Goal: Task Accomplishment & Management: Manage account settings

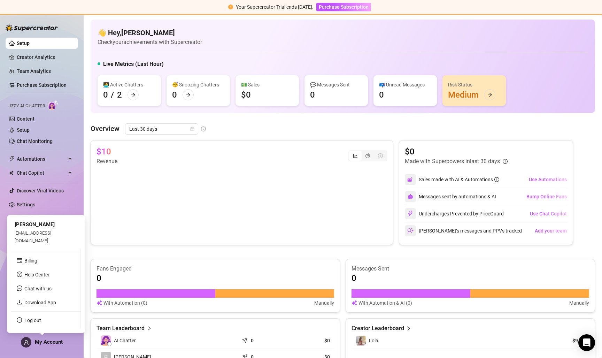
click at [45, 343] on span "My Account" at bounding box center [49, 342] width 28 height 6
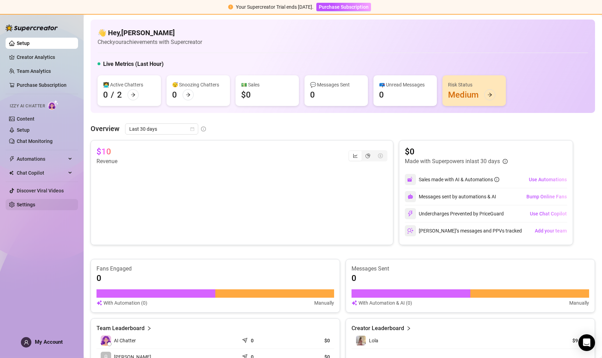
click at [28, 205] on link "Settings" at bounding box center [26, 205] width 18 height 6
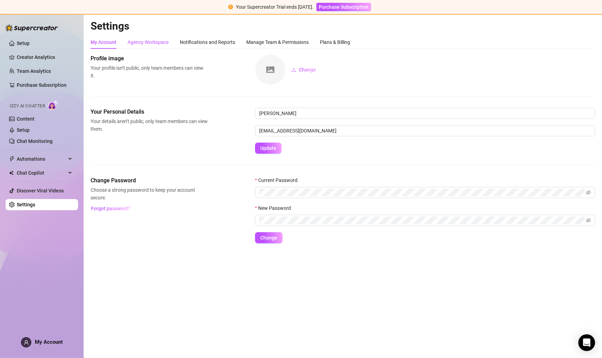
click at [150, 38] on div "Agency Workspace" at bounding box center [148, 42] width 41 height 8
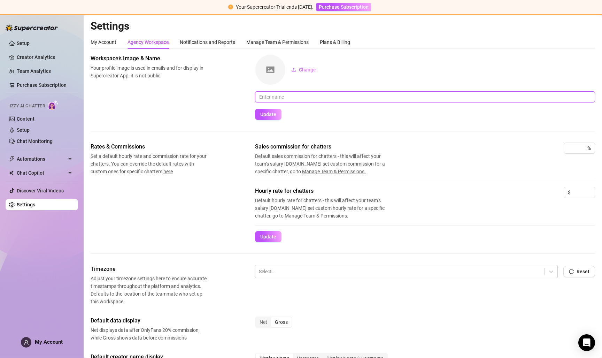
click at [276, 93] on input "text" at bounding box center [425, 96] width 340 height 11
type input "L"
type input "goldmuse"
click at [305, 70] on span "Change" at bounding box center [307, 70] width 17 height 6
click at [299, 71] on button "Change" at bounding box center [304, 69] width 36 height 11
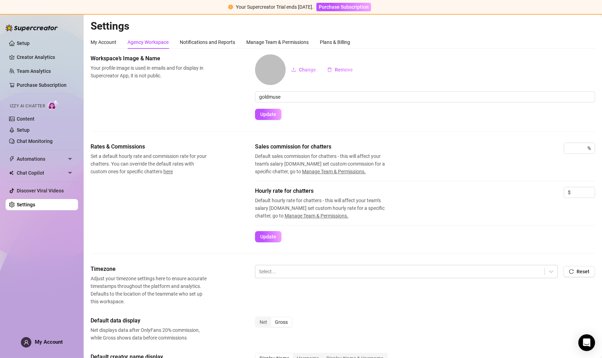
click at [332, 116] on form "Change Remove goldmuse Update" at bounding box center [425, 87] width 340 height 66
click at [184, 42] on div "Notifications and Reports" at bounding box center [207, 42] width 55 height 8
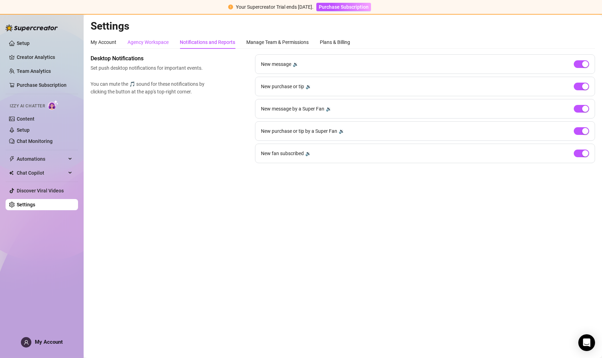
click at [156, 43] on div "Agency Workspace" at bounding box center [148, 42] width 41 height 8
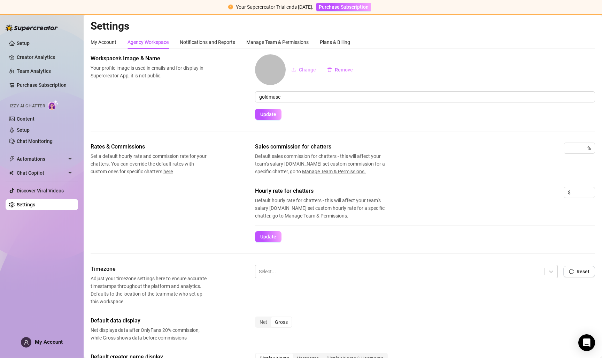
click at [305, 69] on span "Change" at bounding box center [307, 70] width 17 height 6
click at [338, 70] on span "Remove" at bounding box center [344, 70] width 18 height 6
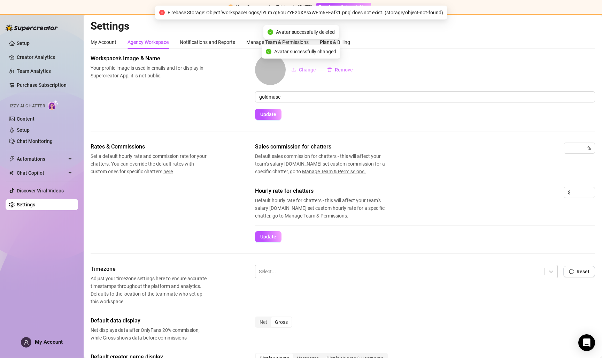
click at [302, 68] on span "Change" at bounding box center [307, 70] width 17 height 6
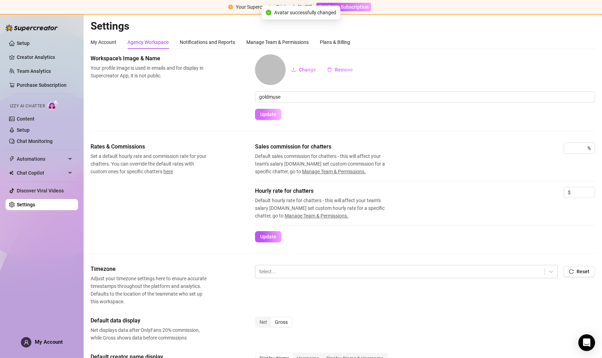
click at [271, 116] on span "Update" at bounding box center [268, 115] width 16 height 6
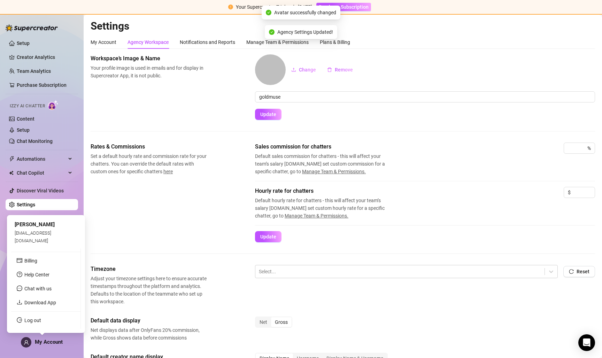
click at [41, 340] on span "My Account" at bounding box center [49, 342] width 28 height 6
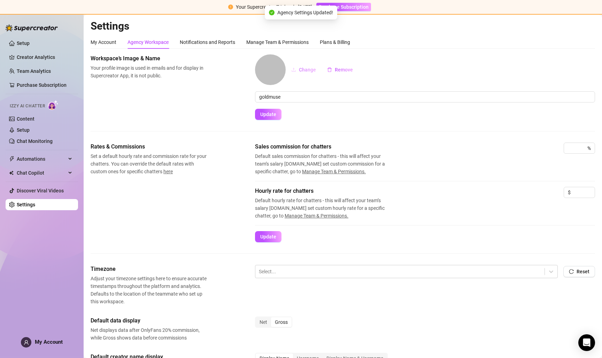
click at [301, 69] on span "Change" at bounding box center [307, 70] width 17 height 6
click at [271, 114] on span "Update" at bounding box center [268, 115] width 16 height 6
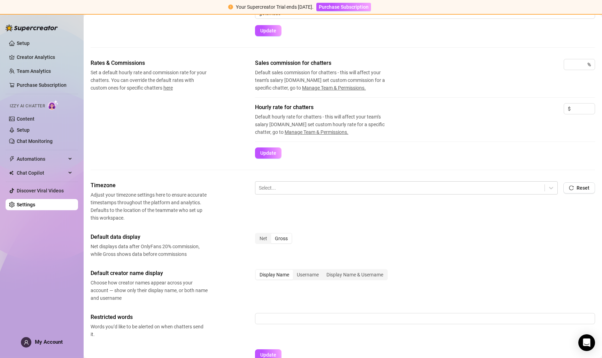
scroll to position [84, 0]
click at [550, 185] on icon at bounding box center [551, 187] width 7 height 7
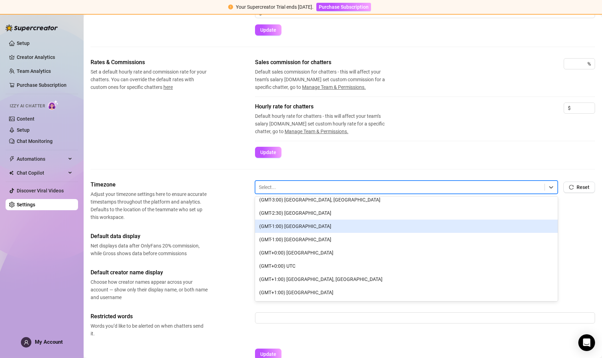
scroll to position [257, 0]
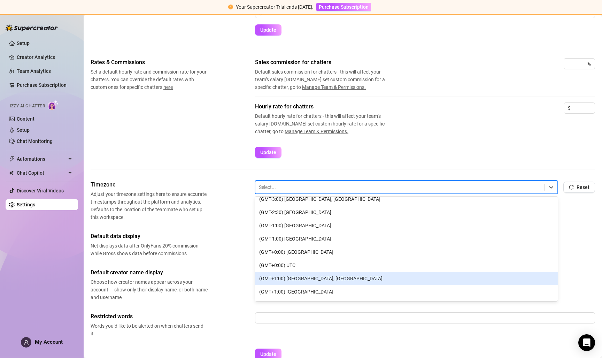
click at [331, 274] on div "(GMT+1:00) [GEOGRAPHIC_DATA], [GEOGRAPHIC_DATA]" at bounding box center [406, 278] width 303 height 13
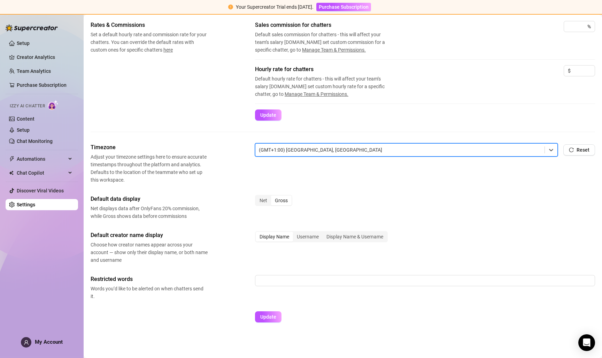
scroll to position [122, 0]
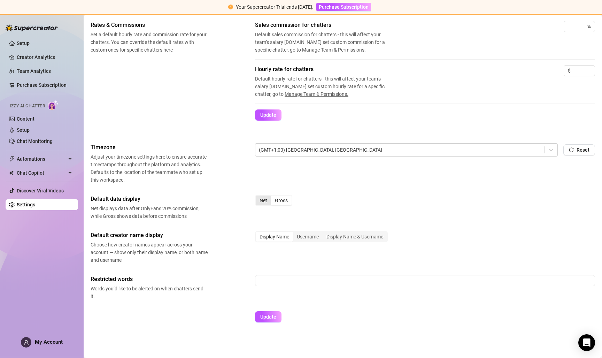
click at [260, 199] on div "Net" at bounding box center [263, 201] width 15 height 10
click at [258, 197] on input "Net" at bounding box center [258, 197] width 0 height 0
click at [282, 200] on div "Gross" at bounding box center [281, 201] width 21 height 10
click at [273, 197] on input "Gross" at bounding box center [273, 197] width 0 height 0
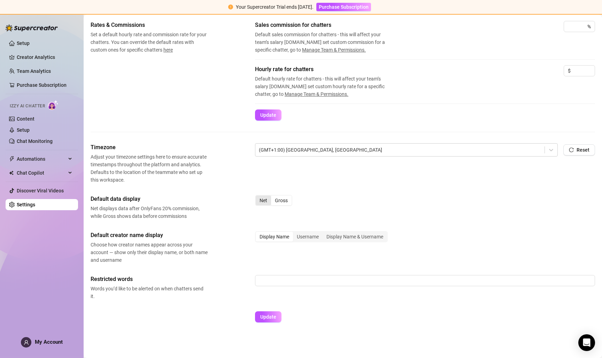
click at [265, 202] on div "Net" at bounding box center [263, 201] width 15 height 10
click at [258, 197] on input "Net" at bounding box center [258, 197] width 0 height 0
click at [357, 238] on div "Display Name & Username" at bounding box center [355, 237] width 64 height 10
click at [324, 233] on input "Display Name & Username" at bounding box center [324, 233] width 0 height 0
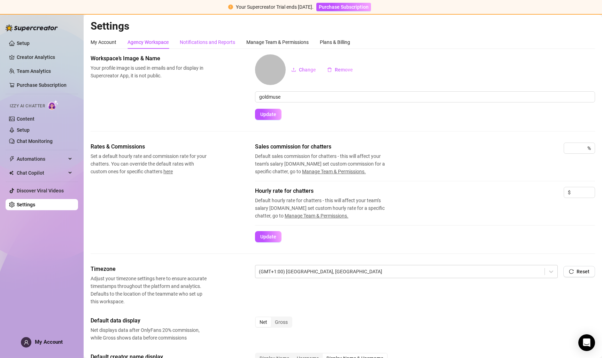
click at [199, 44] on div "Notifications and Reports" at bounding box center [207, 42] width 55 height 8
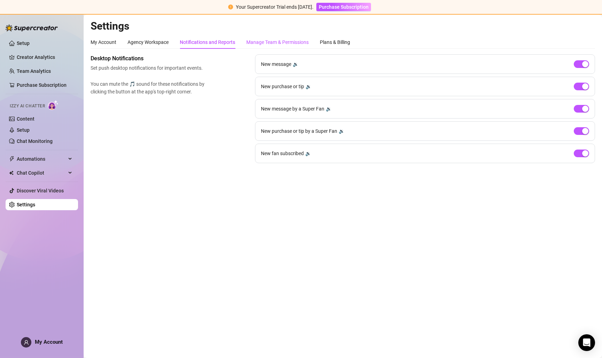
click at [265, 39] on div "Manage Team & Permissions" at bounding box center [277, 42] width 62 height 8
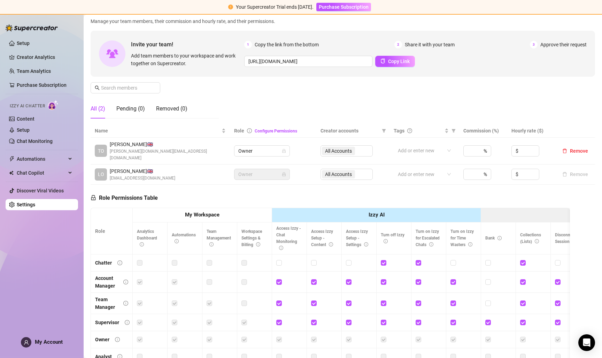
scroll to position [47, 0]
click at [260, 150] on span "Owner" at bounding box center [261, 150] width 47 height 10
click at [308, 114] on div "Manage Team Members Manage your team members, their commission and hourly rate,…" at bounding box center [343, 65] width 505 height 116
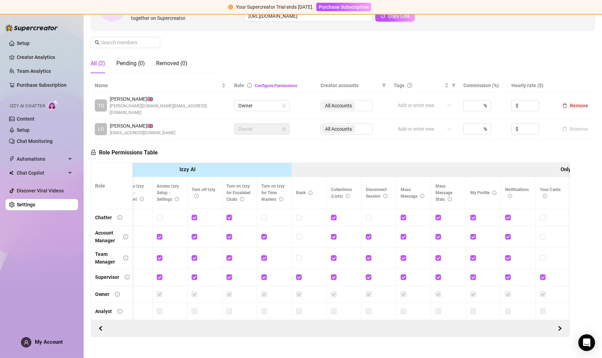
scroll to position [0, 0]
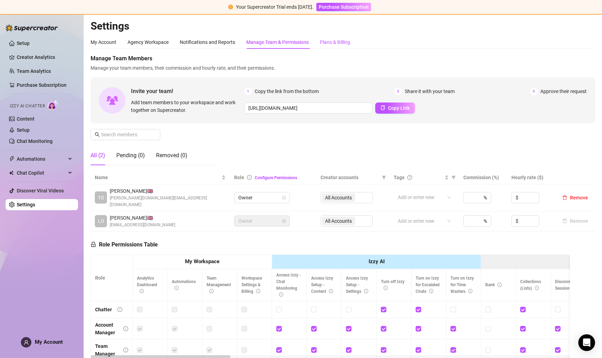
click at [337, 41] on div "Plans & Billing" at bounding box center [335, 42] width 30 height 8
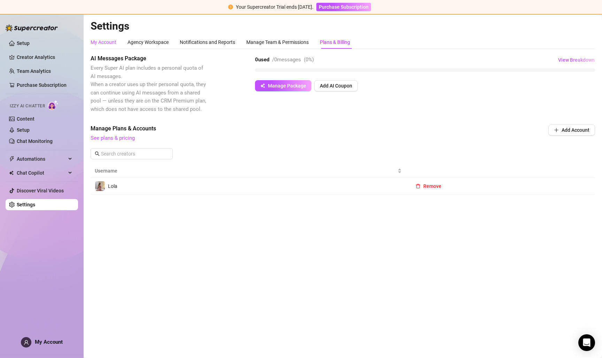
click at [110, 43] on div "My Account" at bounding box center [104, 42] width 26 height 8
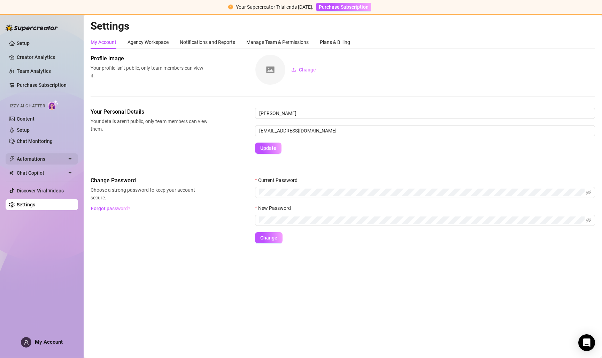
click at [66, 155] on div "Automations" at bounding box center [42, 158] width 72 height 11
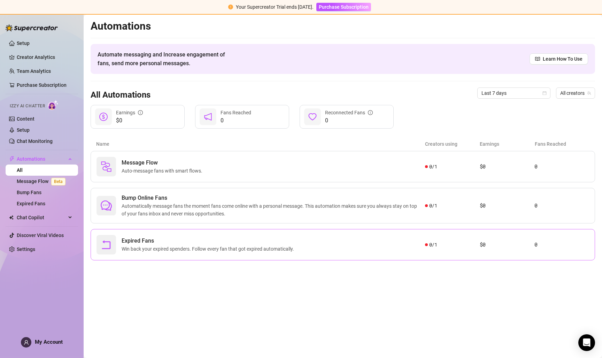
click at [275, 250] on span "Win back your expired spenders. Follow every fan that got expired automatically." at bounding box center [209, 249] width 175 height 8
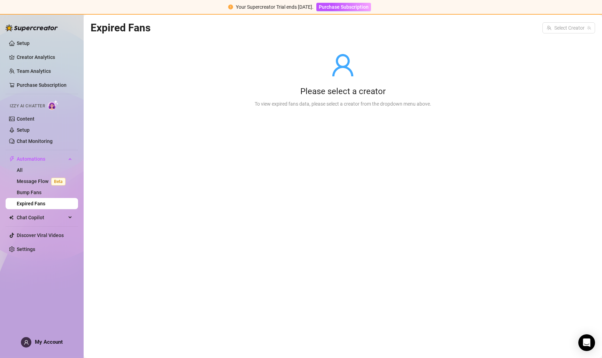
click at [39, 206] on link "Expired Fans" at bounding box center [31, 204] width 29 height 6
click at [34, 155] on span "Automations" at bounding box center [41, 158] width 49 height 11
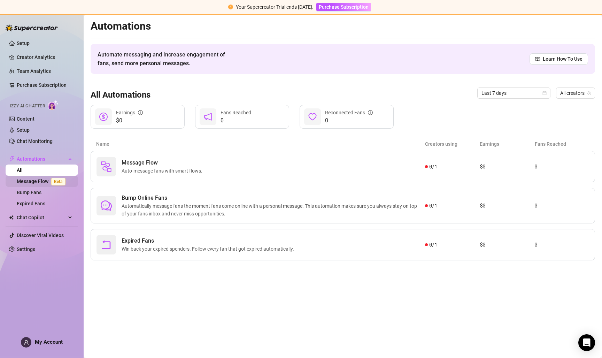
click at [49, 182] on link "Message Flow Beta" at bounding box center [43, 181] width 52 height 6
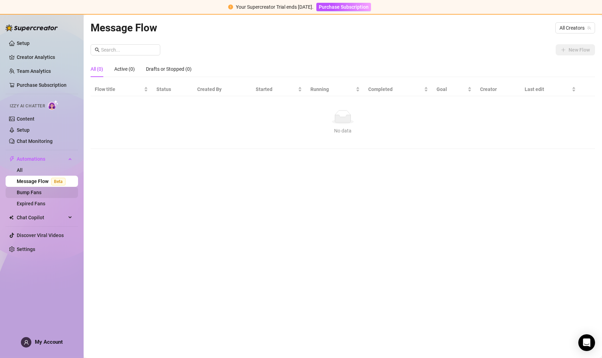
click at [41, 193] on link "Bump Fans" at bounding box center [29, 193] width 25 height 6
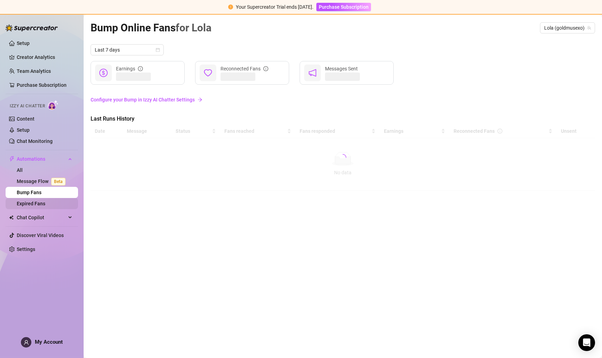
click at [41, 204] on link "Expired Fans" at bounding box center [31, 204] width 29 height 6
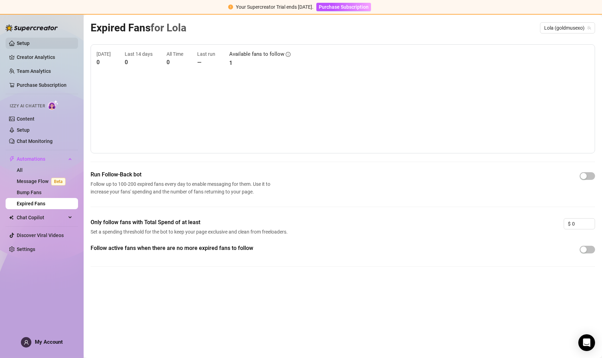
click at [27, 41] on link "Setup" at bounding box center [23, 43] width 13 height 6
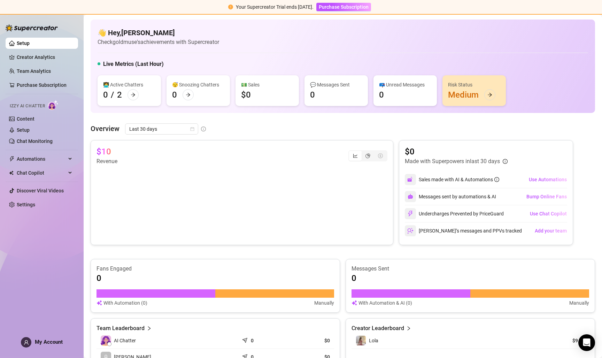
click at [464, 94] on div "Risk Status Medium" at bounding box center [474, 90] width 63 height 31
click at [538, 177] on span "Use Automations" at bounding box center [548, 180] width 38 height 6
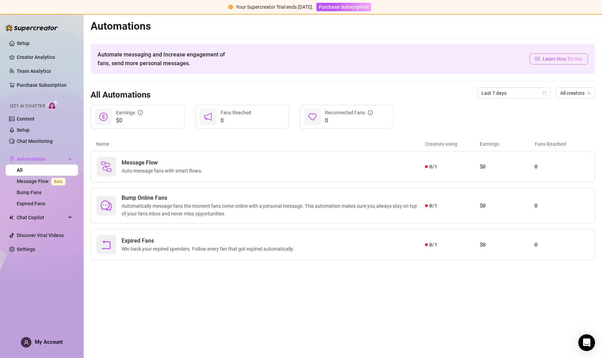
click at [544, 58] on span "Learn How To Use" at bounding box center [563, 59] width 40 height 8
